Goal: Task Accomplishment & Management: Complete application form

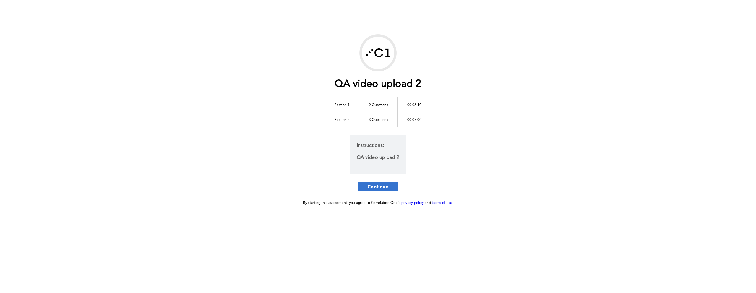
click at [368, 187] on span "Continue" at bounding box center [378, 187] width 21 height 6
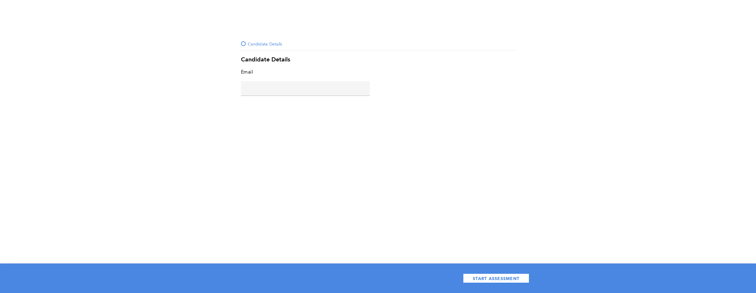
click at [283, 96] on div "Email error placeholder" at bounding box center [305, 84] width 129 height 33
click at [284, 91] on input "text" at bounding box center [305, 88] width 129 height 14
type input "c@a.com"
click at [484, 283] on div "START ASSESSMENT" at bounding box center [378, 278] width 756 height 30
click at [482, 281] on button "START ASSESSMENT" at bounding box center [496, 277] width 66 height 9
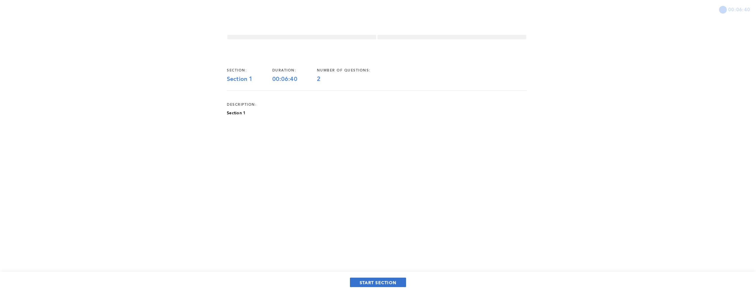
click at [379, 280] on span "START SECTION" at bounding box center [378, 283] width 37 height 6
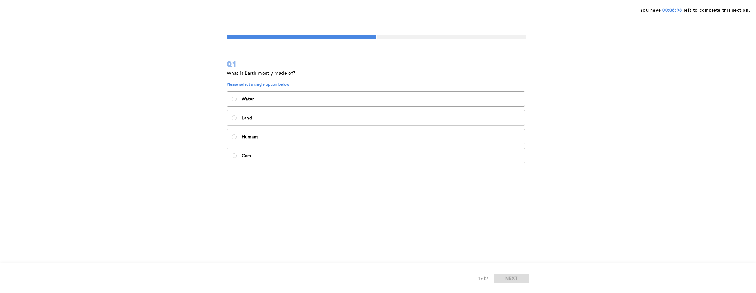
click at [262, 100] on p "Water" at bounding box center [381, 99] width 278 height 5
click at [236, 100] on input "Water" at bounding box center [234, 99] width 5 height 5
radio input "true"
click at [513, 278] on span "NEXT" at bounding box center [511, 278] width 13 height 6
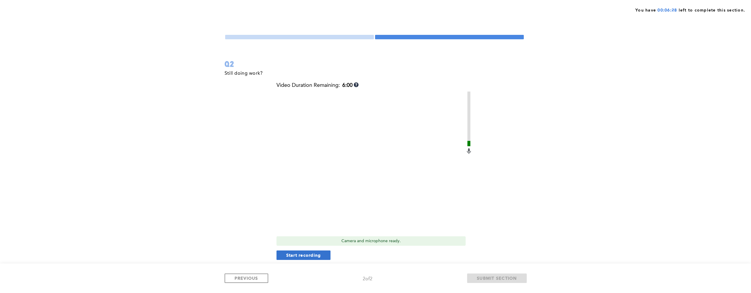
click at [293, 255] on span "Start recording" at bounding box center [303, 255] width 35 height 6
click at [315, 256] on span "Stop recording" at bounding box center [303, 255] width 35 height 6
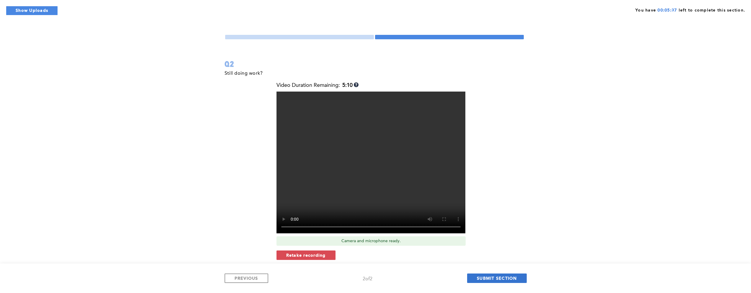
click at [500, 278] on span "SUBMIT SECTION" at bounding box center [497, 278] width 40 height 6
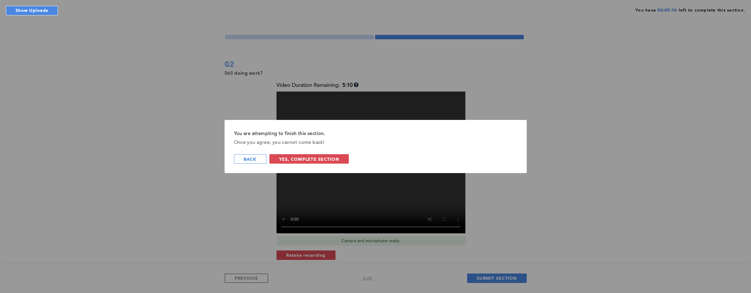
click at [328, 165] on div "You are attempting to finish this section. Once you agree, you cannot come back…" at bounding box center [376, 146] width 302 height 53
click at [328, 161] on span "Yes, Complete Section" at bounding box center [309, 159] width 60 height 6
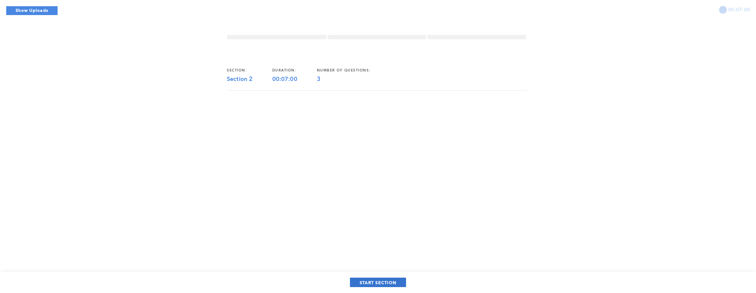
click at [386, 283] on span "START SECTION" at bounding box center [378, 283] width 37 height 6
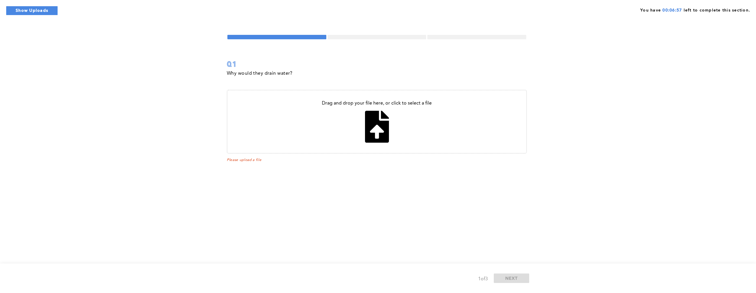
click at [37, 11] on button "Show Uploads" at bounding box center [32, 10] width 52 height 9
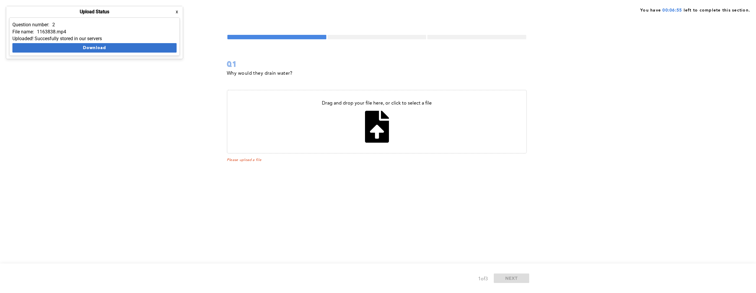
click at [69, 46] on button "Download" at bounding box center [94, 47] width 164 height 9
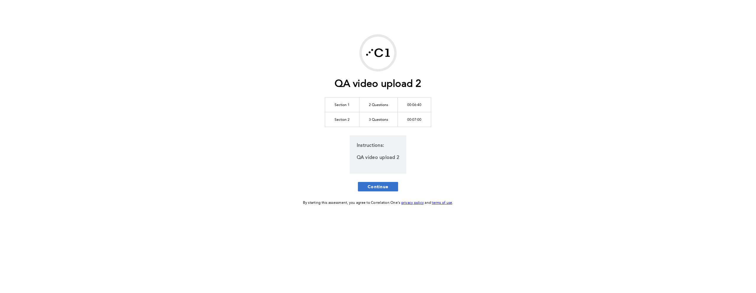
click at [368, 182] on button "Continue" at bounding box center [378, 186] width 40 height 9
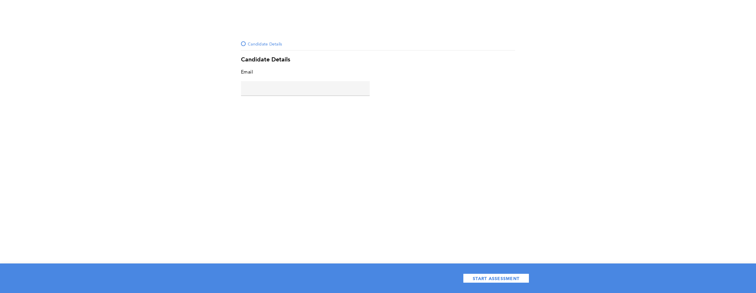
click at [290, 92] on input "text" at bounding box center [305, 88] width 129 height 14
type input "f@a.com"
click at [505, 283] on button "START ASSESSMENT" at bounding box center [496, 277] width 66 height 9
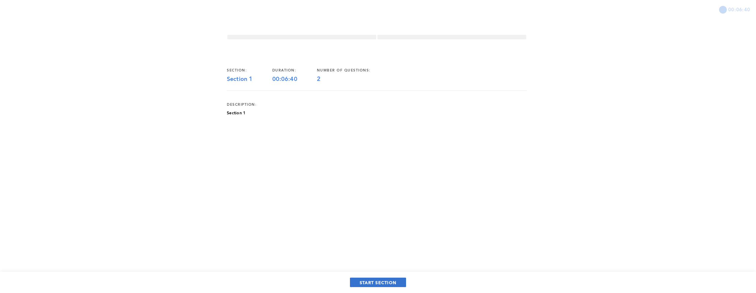
click at [385, 283] on span "START SECTION" at bounding box center [378, 283] width 37 height 6
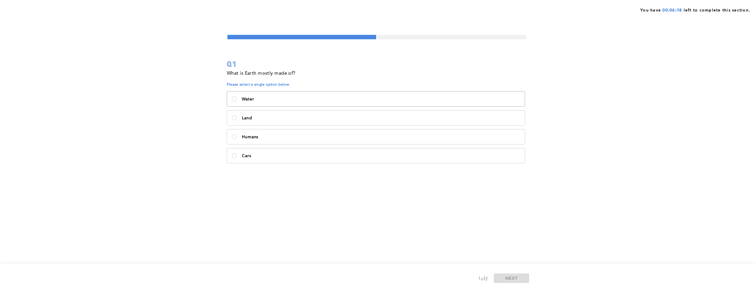
click at [257, 96] on label "Water" at bounding box center [376, 99] width 298 height 15
click at [236, 97] on input "Water" at bounding box center [234, 99] width 5 height 5
radio input "true"
click at [519, 275] on button "NEXT" at bounding box center [511, 277] width 35 height 9
click at [515, 278] on span "NEXT" at bounding box center [511, 278] width 13 height 6
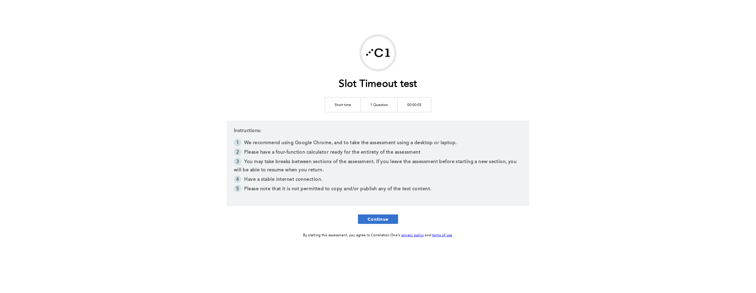
click at [386, 221] on span "Continue" at bounding box center [378, 219] width 21 height 6
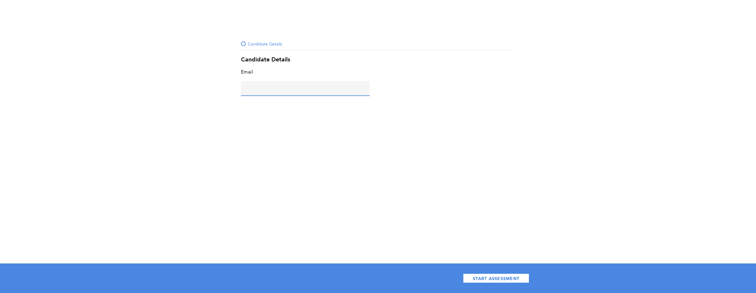
click at [262, 92] on input "text" at bounding box center [305, 88] width 129 height 14
type input "a@c.com"
click at [505, 277] on span "START ASSESSMENT" at bounding box center [496, 278] width 47 height 6
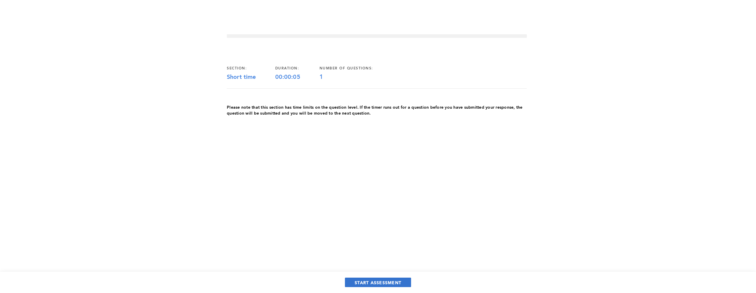
click at [394, 280] on span "START ASSESSMENT" at bounding box center [378, 283] width 47 height 6
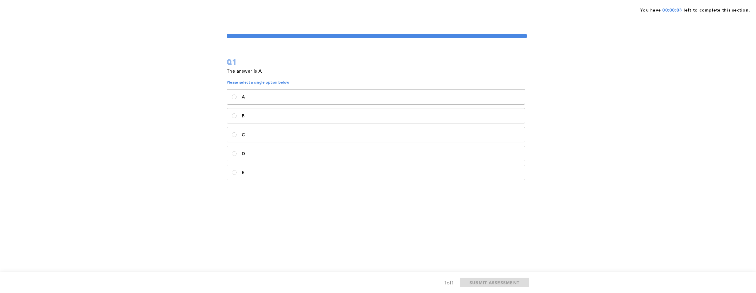
click at [291, 97] on p "A" at bounding box center [381, 97] width 278 height 5
click at [236, 97] on input "A" at bounding box center [234, 96] width 5 height 5
radio input "true"
click at [509, 281] on span "SUBMIT ASSESSMENT" at bounding box center [494, 283] width 50 height 6
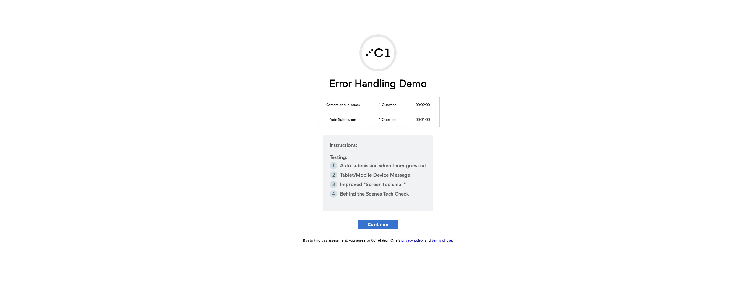
click at [387, 226] on span "Continue" at bounding box center [378, 224] width 21 height 6
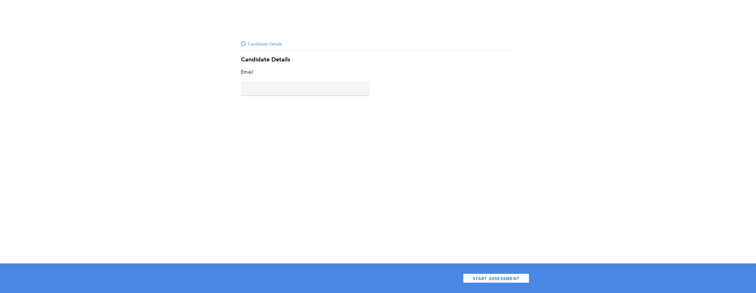
click at [274, 91] on input "text" at bounding box center [305, 88] width 129 height 14
type input "x@x.com"
click at [488, 279] on span "START ASSESSMENT" at bounding box center [496, 278] width 47 height 6
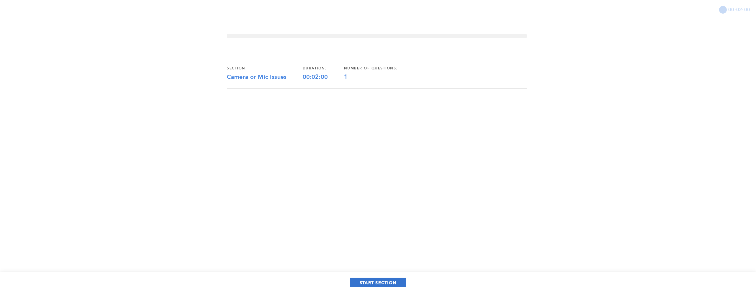
click at [378, 281] on span "START SECTION" at bounding box center [378, 283] width 37 height 6
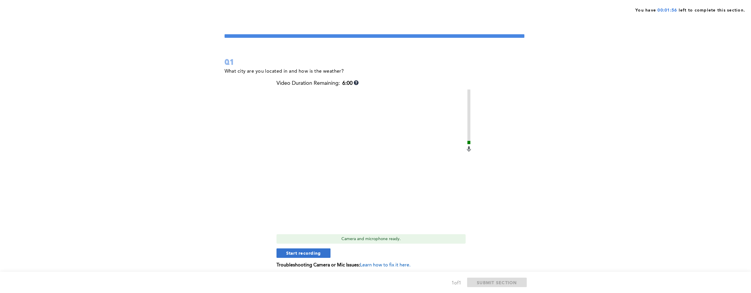
click at [317, 252] on span "Start recording" at bounding box center [303, 253] width 35 height 6
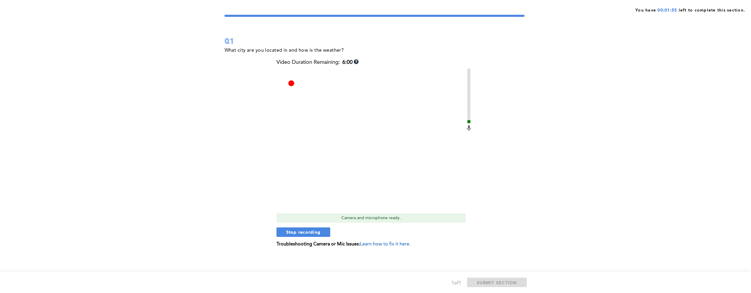
scroll to position [22, 0]
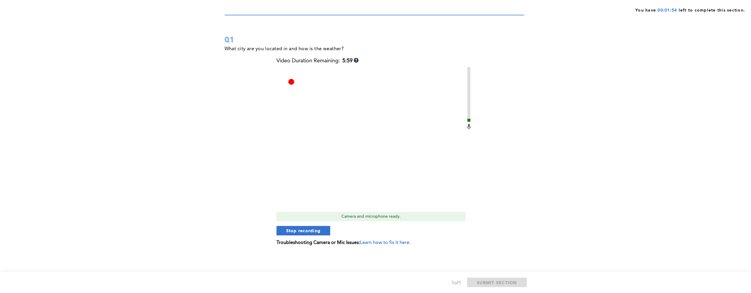
click at [321, 230] on button "Stop recording" at bounding box center [304, 230] width 54 height 9
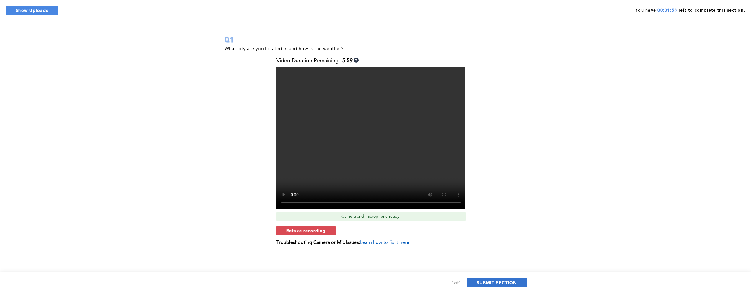
click at [491, 278] on button "SUBMIT SECTION" at bounding box center [497, 282] width 60 height 9
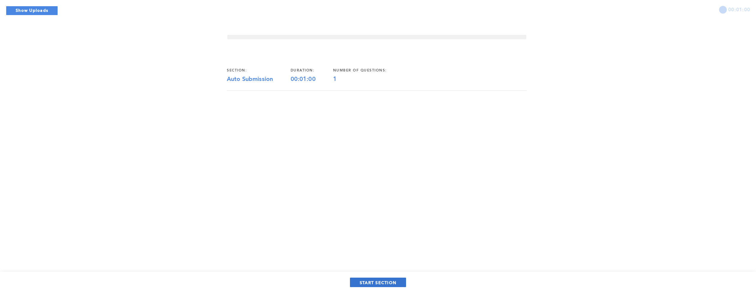
click at [381, 280] on span "START SECTION" at bounding box center [378, 283] width 37 height 6
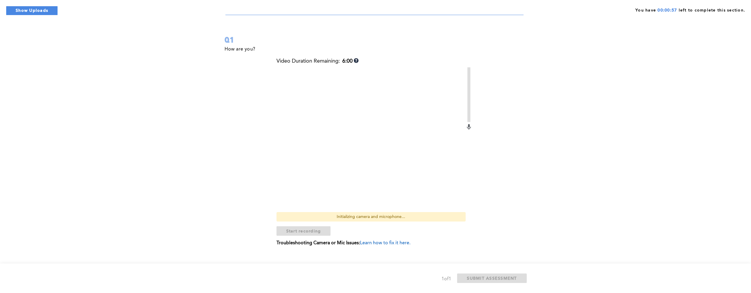
scroll to position [25, 0]
click at [314, 232] on span "Start recording" at bounding box center [303, 231] width 35 height 6
click at [316, 235] on div "Video Duration Remaining: 5:57 Camera and microphone ready. Stop recording Trou…" at bounding box center [375, 154] width 196 height 192
click at [321, 229] on button "Stop recording" at bounding box center [304, 230] width 54 height 9
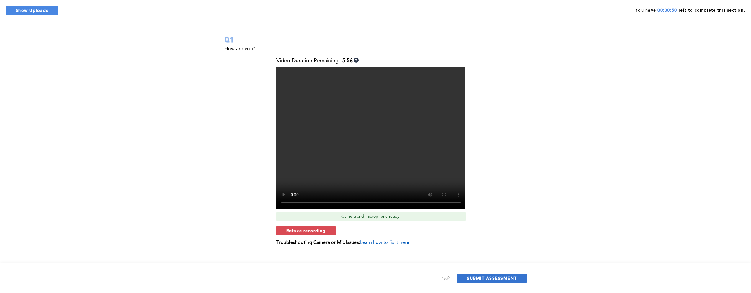
click at [484, 275] on span "SUBMIT ASSESSMENT" at bounding box center [492, 278] width 50 height 6
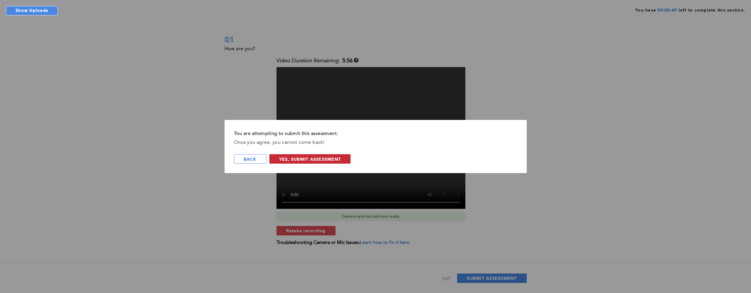
click at [314, 161] on span "Yes, Submit Assessment" at bounding box center [310, 159] width 62 height 6
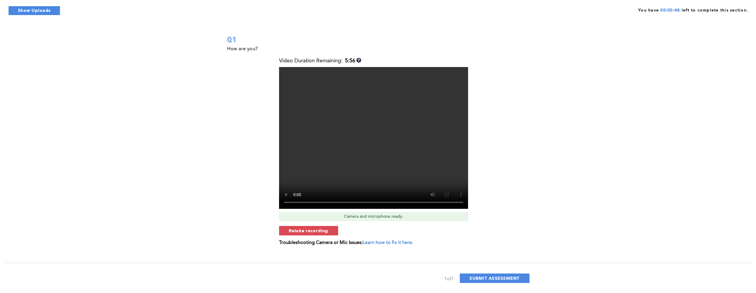
scroll to position [0, 0]
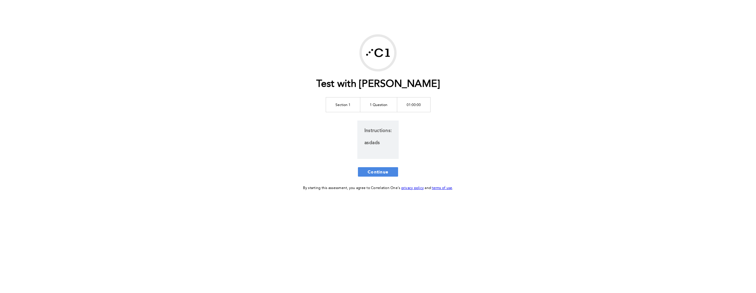
click at [379, 165] on div "Test with [PERSON_NAME] Section 1 1 Question 01:00:00 Instructions: asdads Cont…" at bounding box center [378, 112] width 302 height 157
click at [377, 174] on span "Continue" at bounding box center [378, 172] width 21 height 6
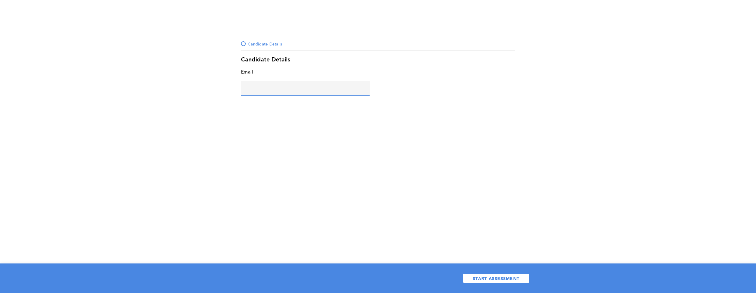
click at [265, 86] on input "text" at bounding box center [305, 88] width 129 height 14
type input "x@[DOMAIN_NAME]"
click at [473, 275] on button "START ASSESSMENT" at bounding box center [496, 277] width 66 height 9
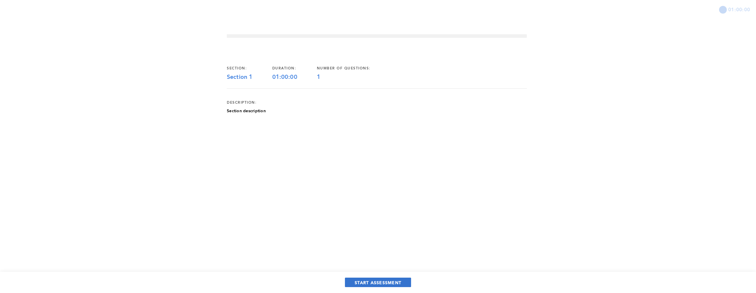
click at [367, 284] on span "START ASSESSMENT" at bounding box center [378, 283] width 47 height 6
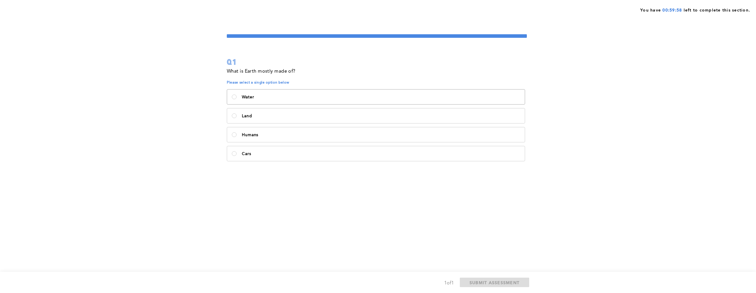
click at [257, 97] on p "Water" at bounding box center [381, 97] width 278 height 5
click at [236, 97] on input "Water" at bounding box center [234, 96] width 5 height 5
radio input "true"
click at [490, 283] on span "SUBMIT ASSESSMENT" at bounding box center [494, 283] width 50 height 6
